Goal: Transaction & Acquisition: Download file/media

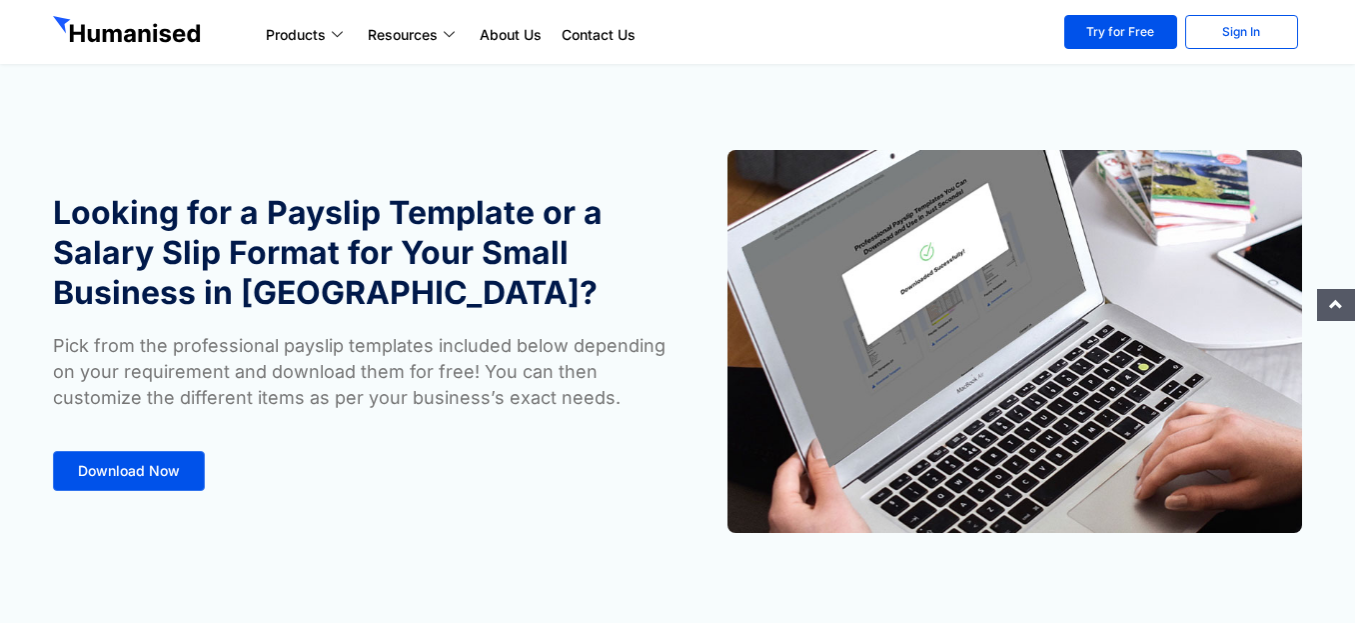
scroll to position [300, 0]
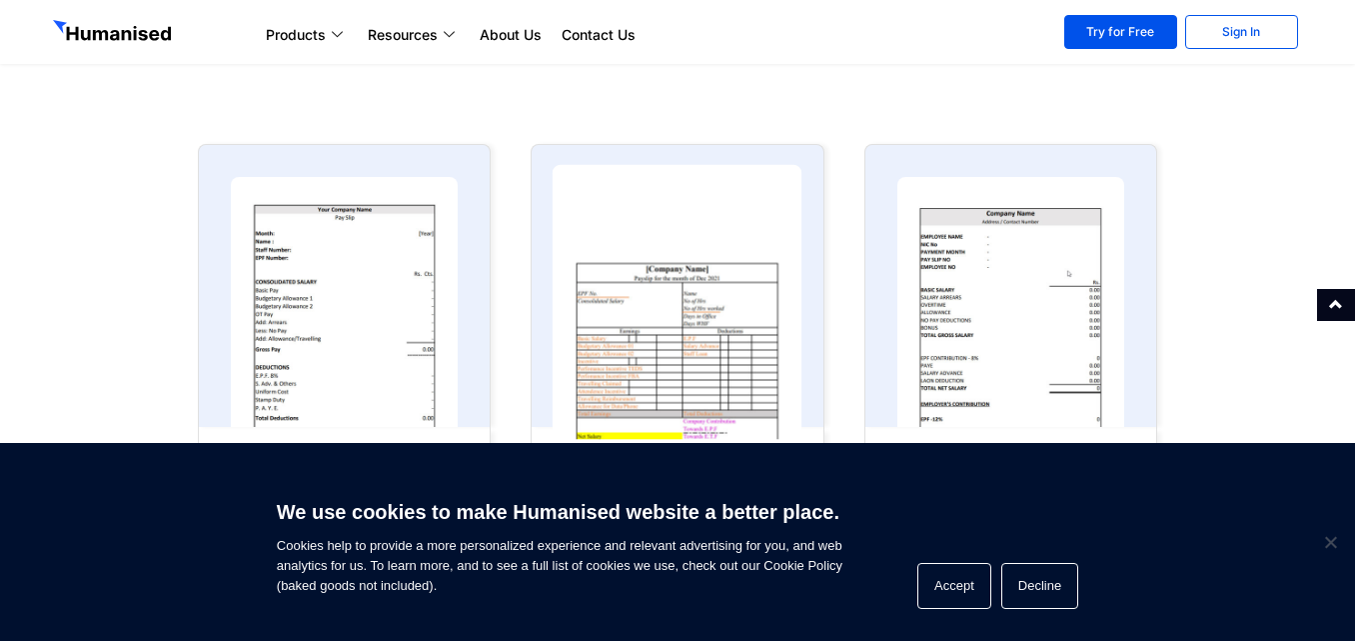
scroll to position [1000, 0]
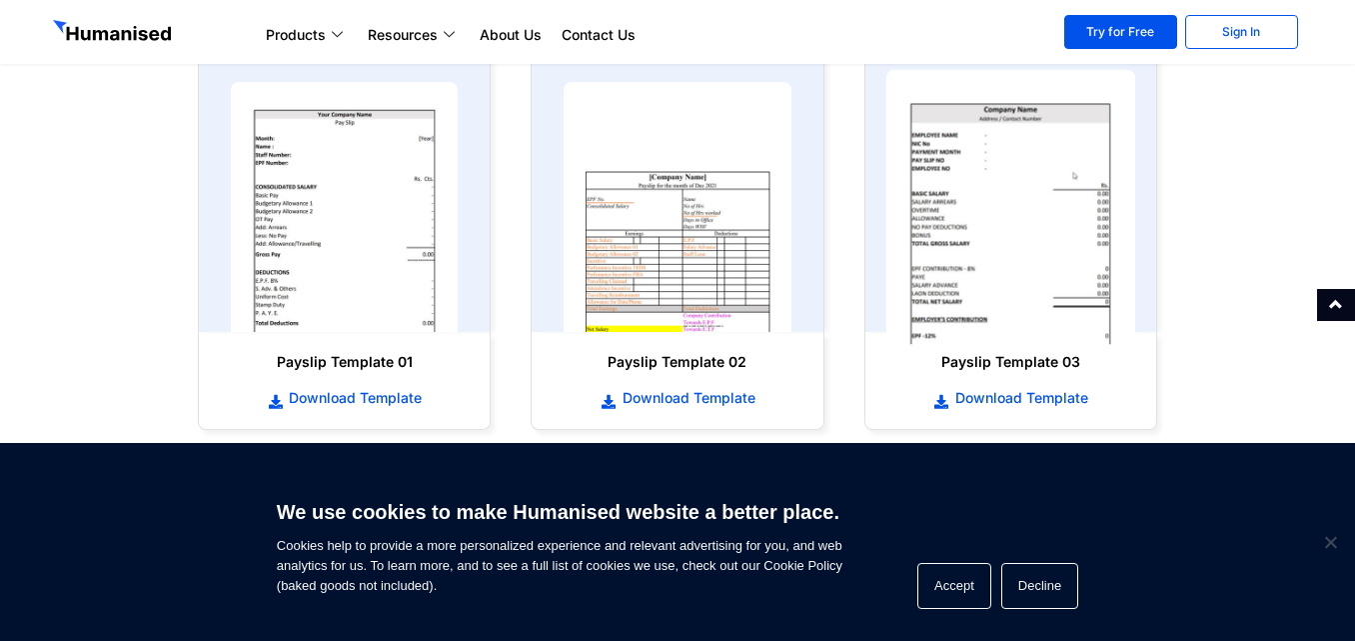
click at [981, 235] on img at bounding box center [1011, 207] width 250 height 275
click at [916, 232] on img at bounding box center [1011, 207] width 250 height 275
click at [990, 258] on img at bounding box center [1011, 207] width 250 height 275
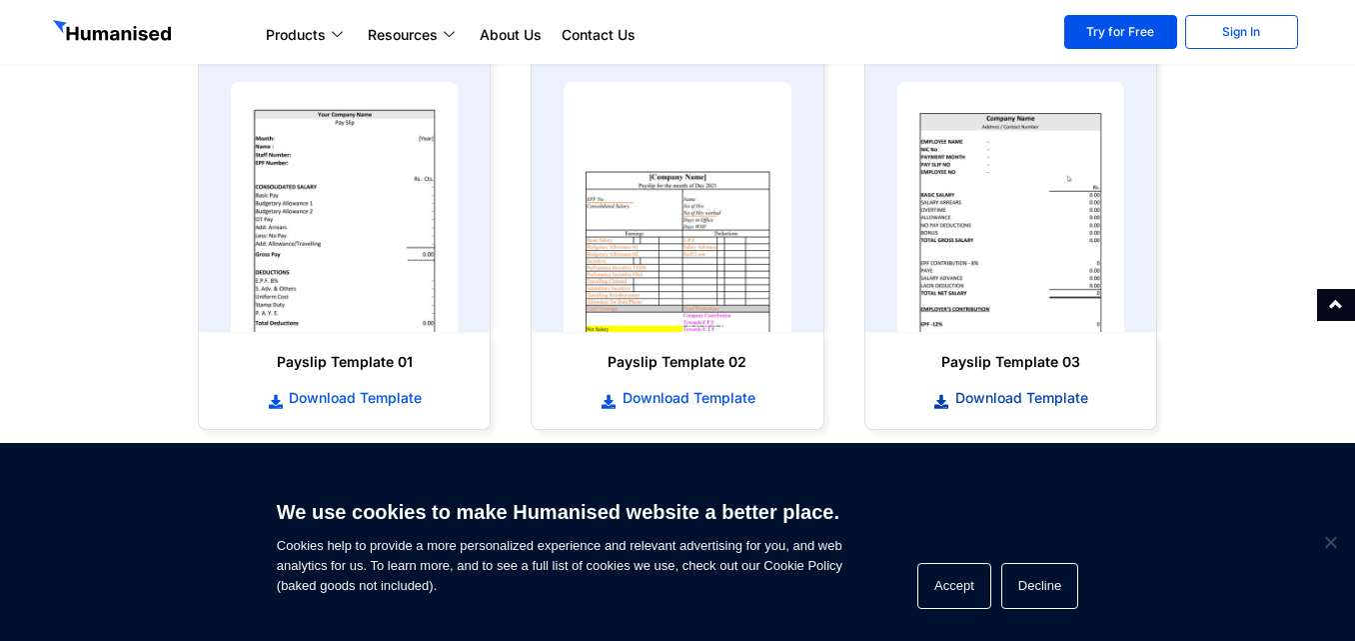
click at [967, 403] on span "Download Template" at bounding box center [1020, 398] width 138 height 20
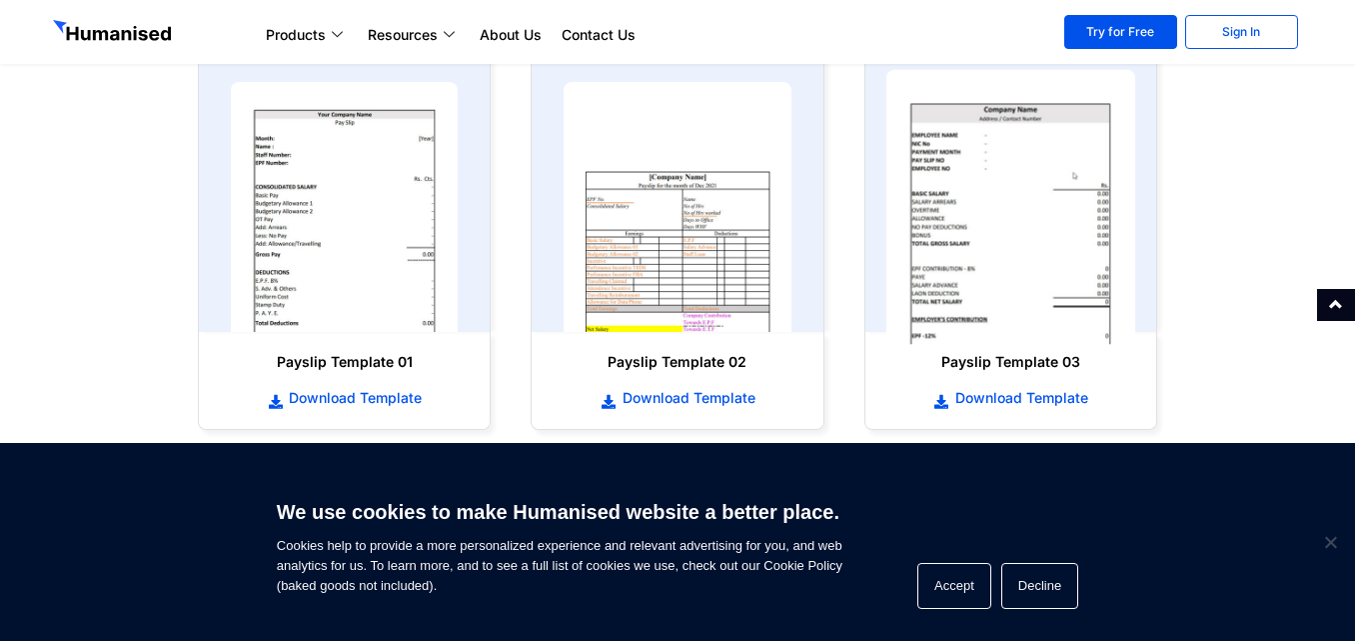
click at [1028, 200] on img at bounding box center [1011, 207] width 250 height 275
click at [1024, 200] on img at bounding box center [1011, 207] width 250 height 275
click at [925, 208] on img at bounding box center [1011, 207] width 250 height 275
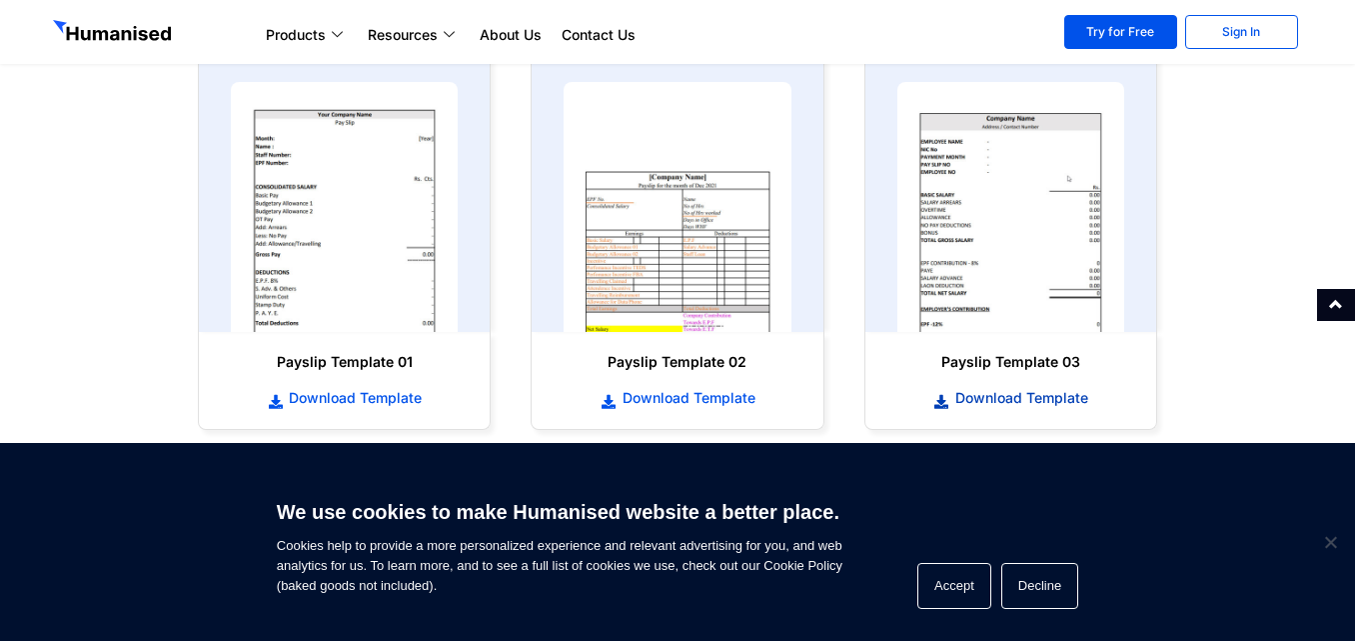
click at [1004, 393] on span "Download Template" at bounding box center [1020, 398] width 138 height 20
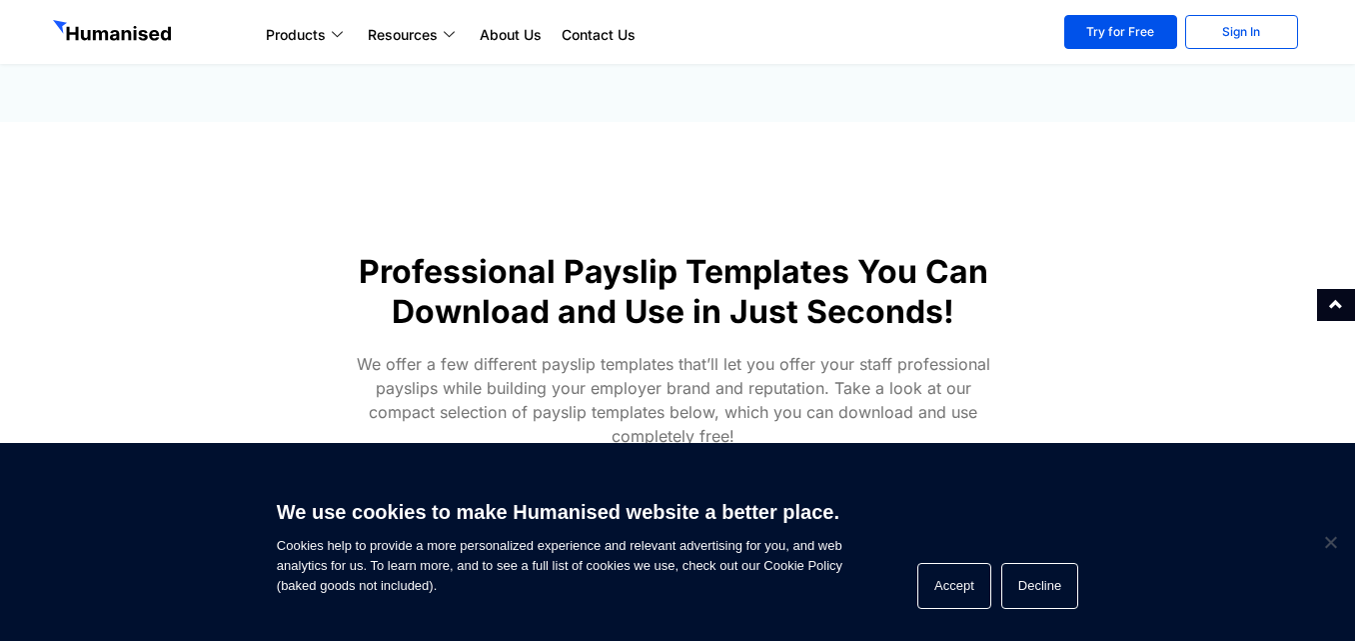
scroll to position [500, 0]
